Goal: Find specific page/section: Find specific page/section

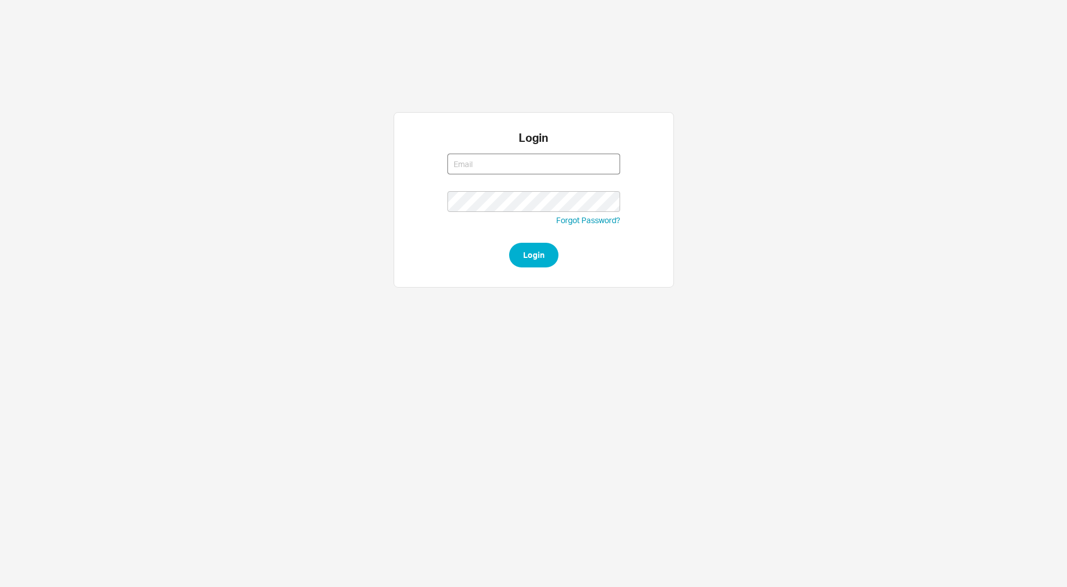
click at [463, 165] on input at bounding box center [533, 164] width 173 height 21
type input "abe@homeandstone.com"
click at [509, 243] on button "Login" at bounding box center [533, 255] width 49 height 25
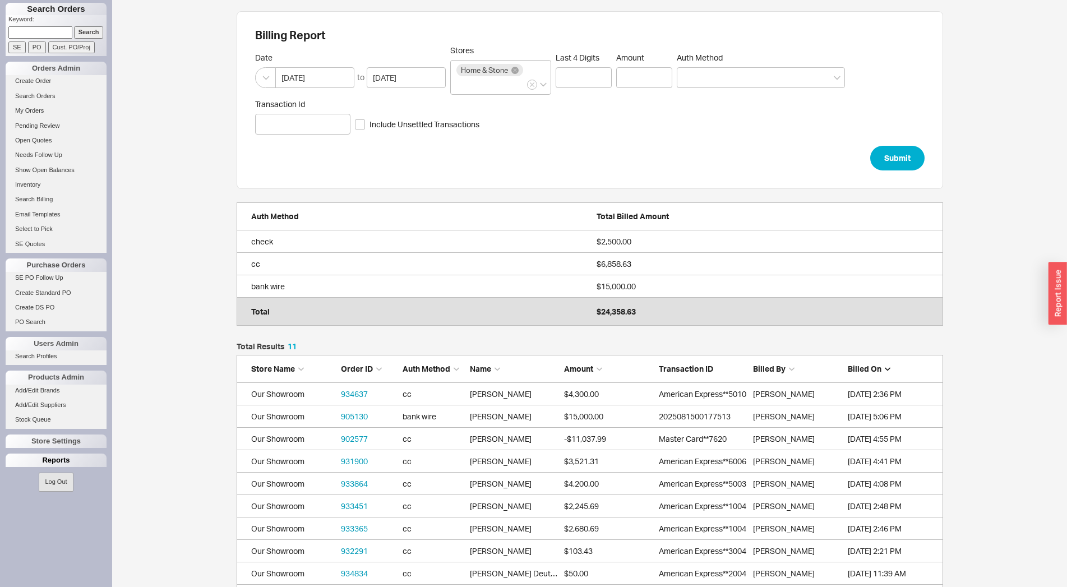
scroll to position [278, 697]
click at [46, 463] on div "Reports" at bounding box center [56, 460] width 101 height 13
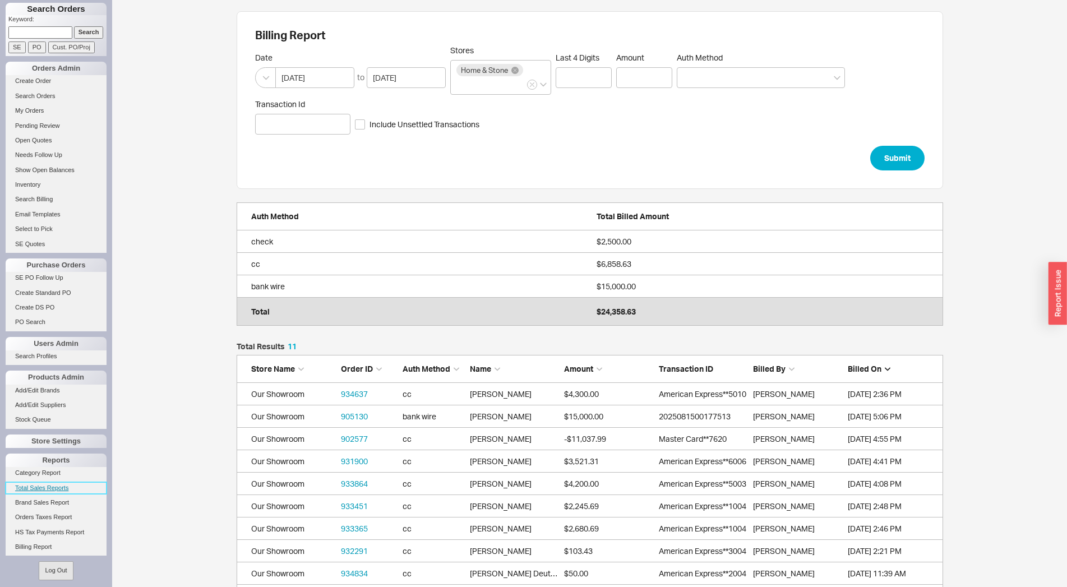
click at [48, 488] on link "Total Sales Reports" at bounding box center [56, 488] width 101 height 12
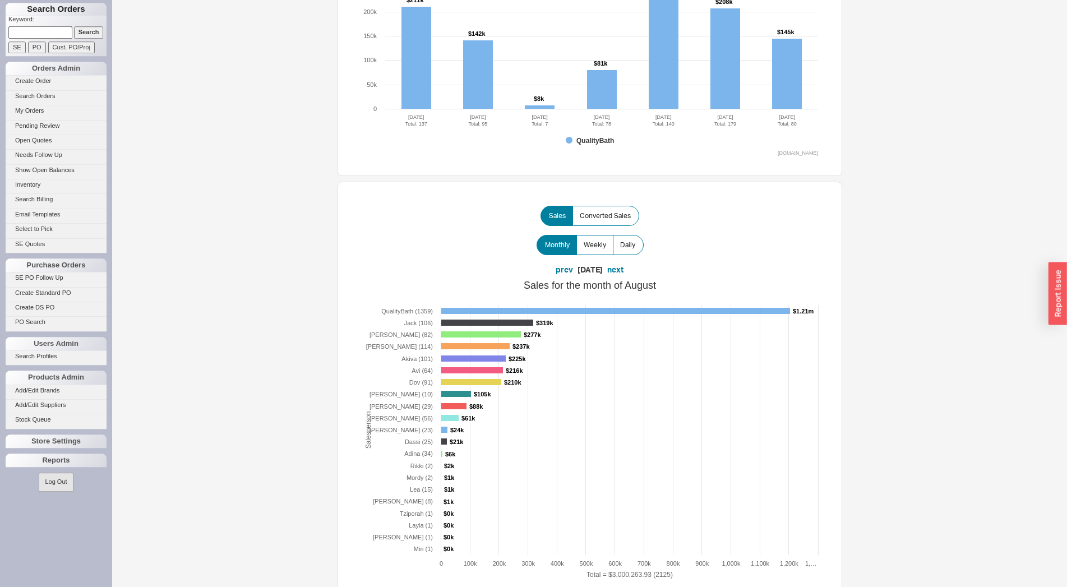
scroll to position [286, 0]
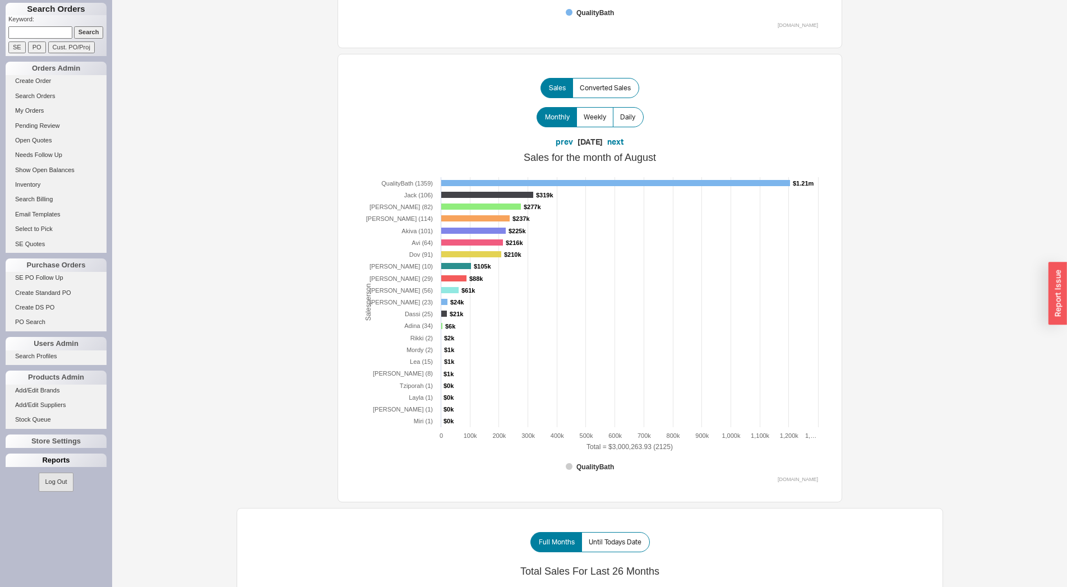
click at [48, 461] on div "Reports" at bounding box center [56, 460] width 101 height 13
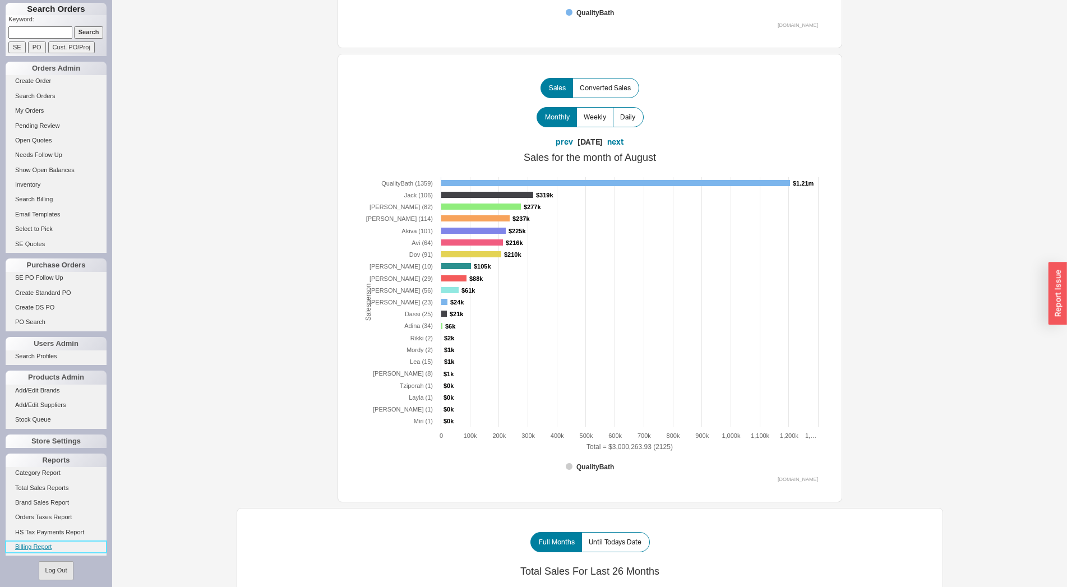
click at [35, 543] on link "Billing Report" at bounding box center [56, 547] width 101 height 12
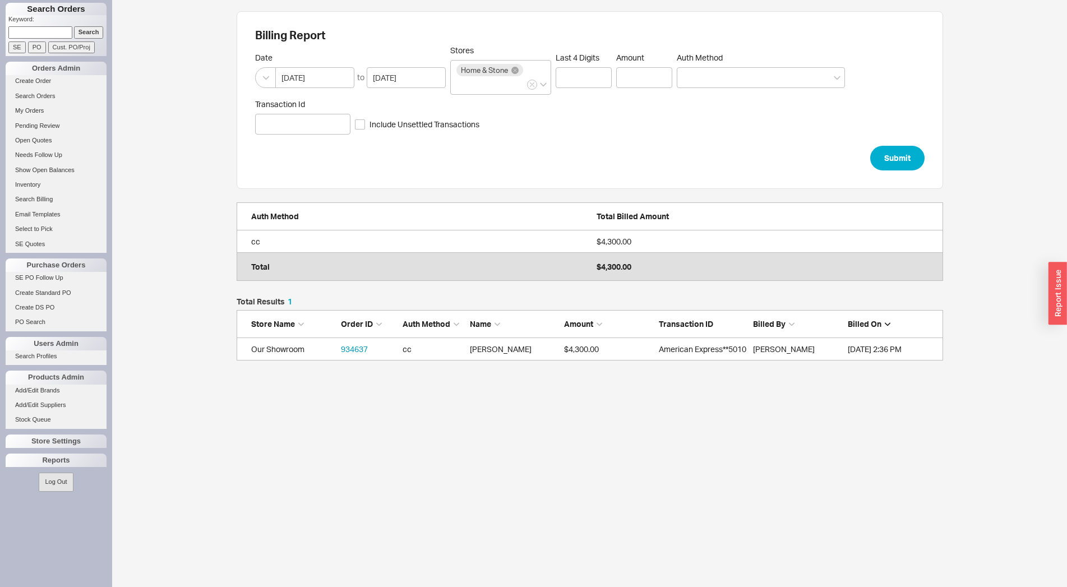
scroll to position [53, 697]
